Goal: Navigation & Orientation: Go to known website

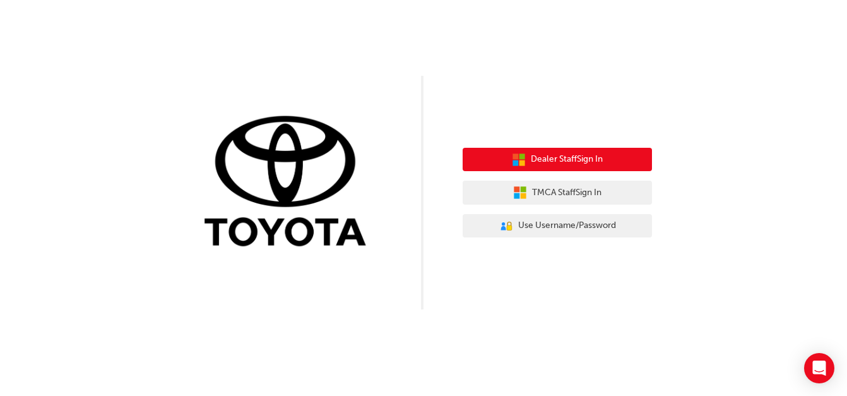
click at [601, 156] on span "Dealer Staff Sign In" at bounding box center [567, 159] width 72 height 15
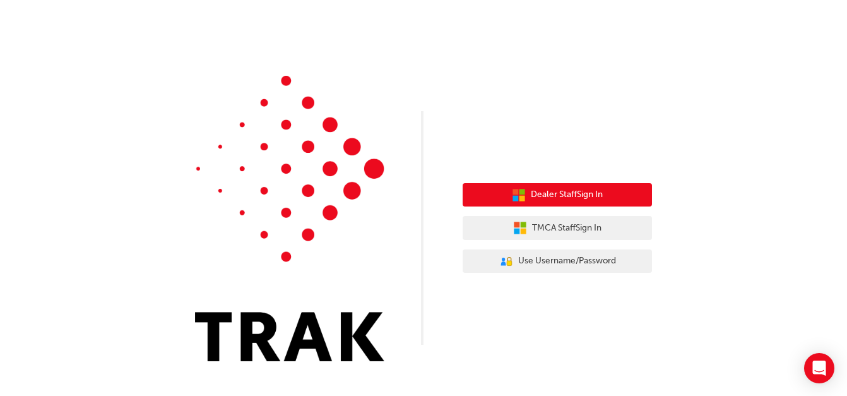
click at [589, 191] on span "Dealer Staff Sign In" at bounding box center [567, 194] width 72 height 15
